Goal: Find specific page/section: Find specific page/section

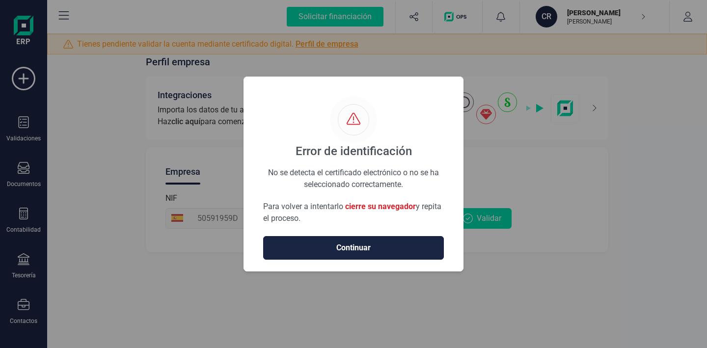
click at [375, 247] on span "Continuar" at bounding box center [353, 248] width 160 height 12
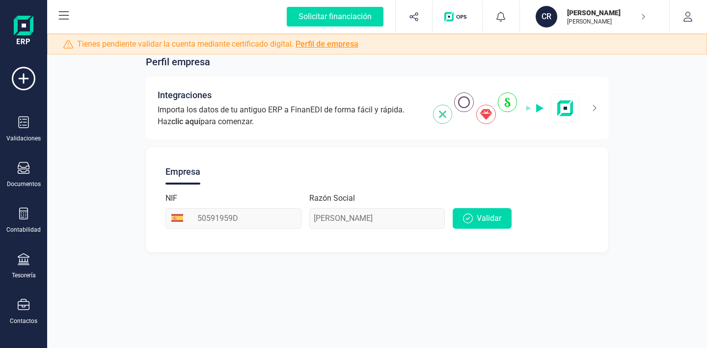
click at [24, 161] on div "Validaciones Documentos Documentos Presupuestos Pedidos Albaranes Facturas Fact…" at bounding box center [23, 268] width 39 height 403
click at [24, 167] on icon at bounding box center [24, 168] width 12 height 12
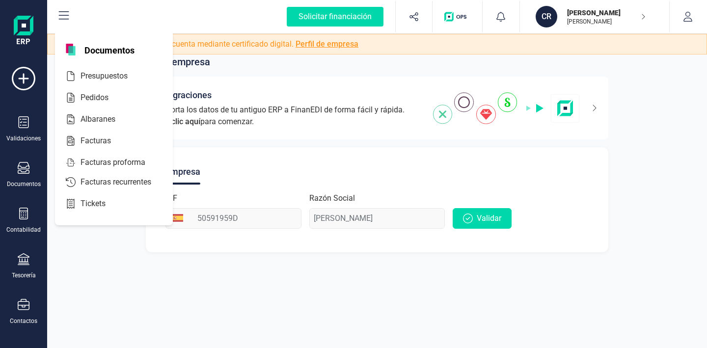
click at [109, 47] on span "Documentos" at bounding box center [110, 50] width 62 height 12
click at [34, 163] on div "Documentos" at bounding box center [23, 175] width 39 height 26
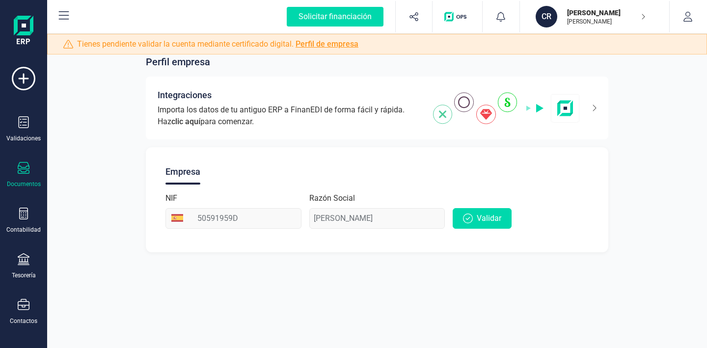
click at [34, 163] on div "Documentos" at bounding box center [23, 175] width 39 height 26
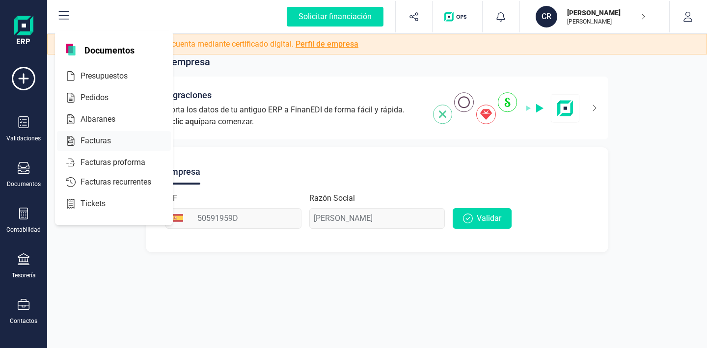
click at [104, 138] on span "Facturas" at bounding box center [103, 141] width 52 height 12
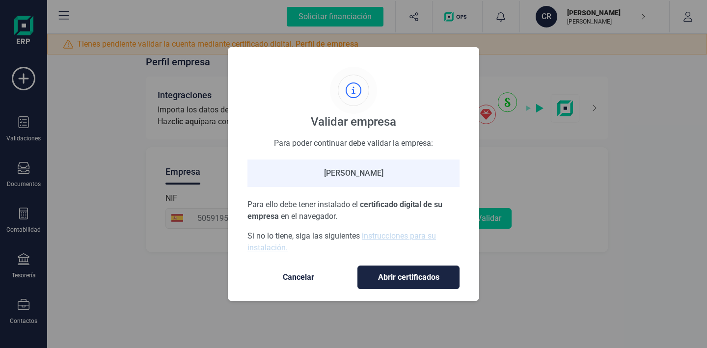
click at [315, 271] on button "Cancelar" at bounding box center [298, 278] width 102 height 24
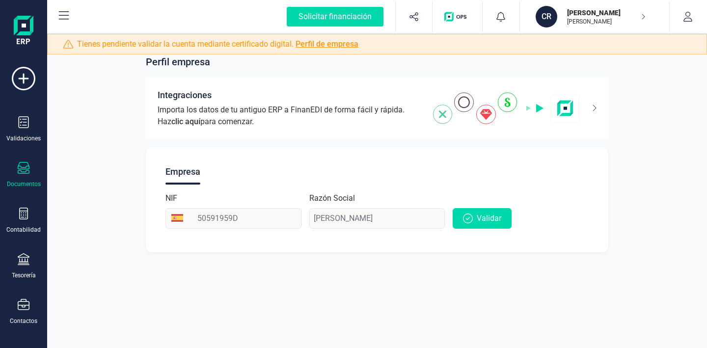
click at [27, 170] on icon at bounding box center [24, 168] width 12 height 12
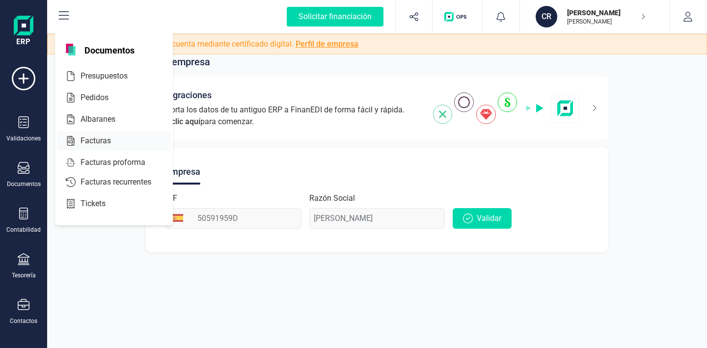
click at [108, 139] on span "Facturas" at bounding box center [103, 141] width 52 height 12
